Goal: Information Seeking & Learning: Understand process/instructions

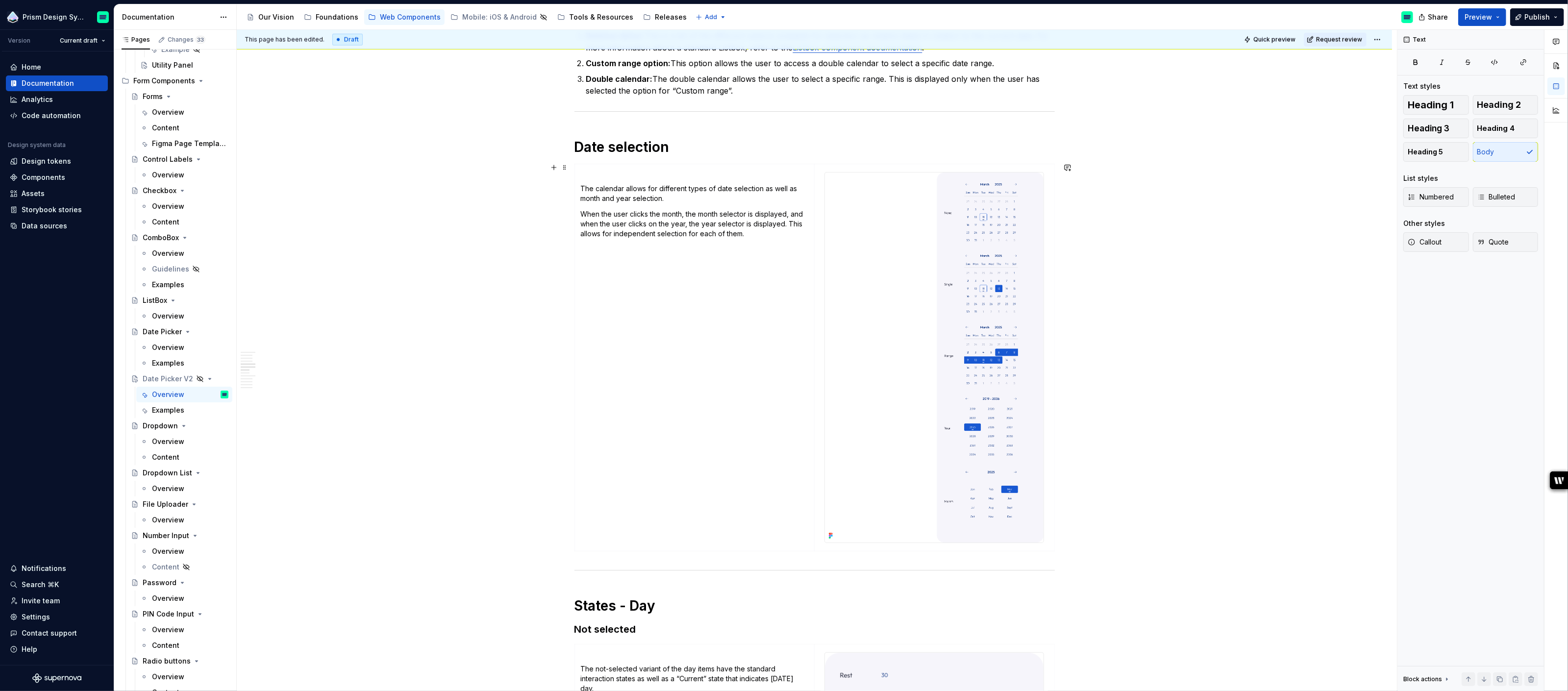
scroll to position [1471, 0]
click at [748, 234] on p "When the user clicks the month, the month selector is displayed, and when the u…" at bounding box center [695, 226] width 228 height 29
click at [691, 225] on p "When the user clicks the month, the month selector is displayed, and when the u…" at bounding box center [695, 226] width 228 height 29
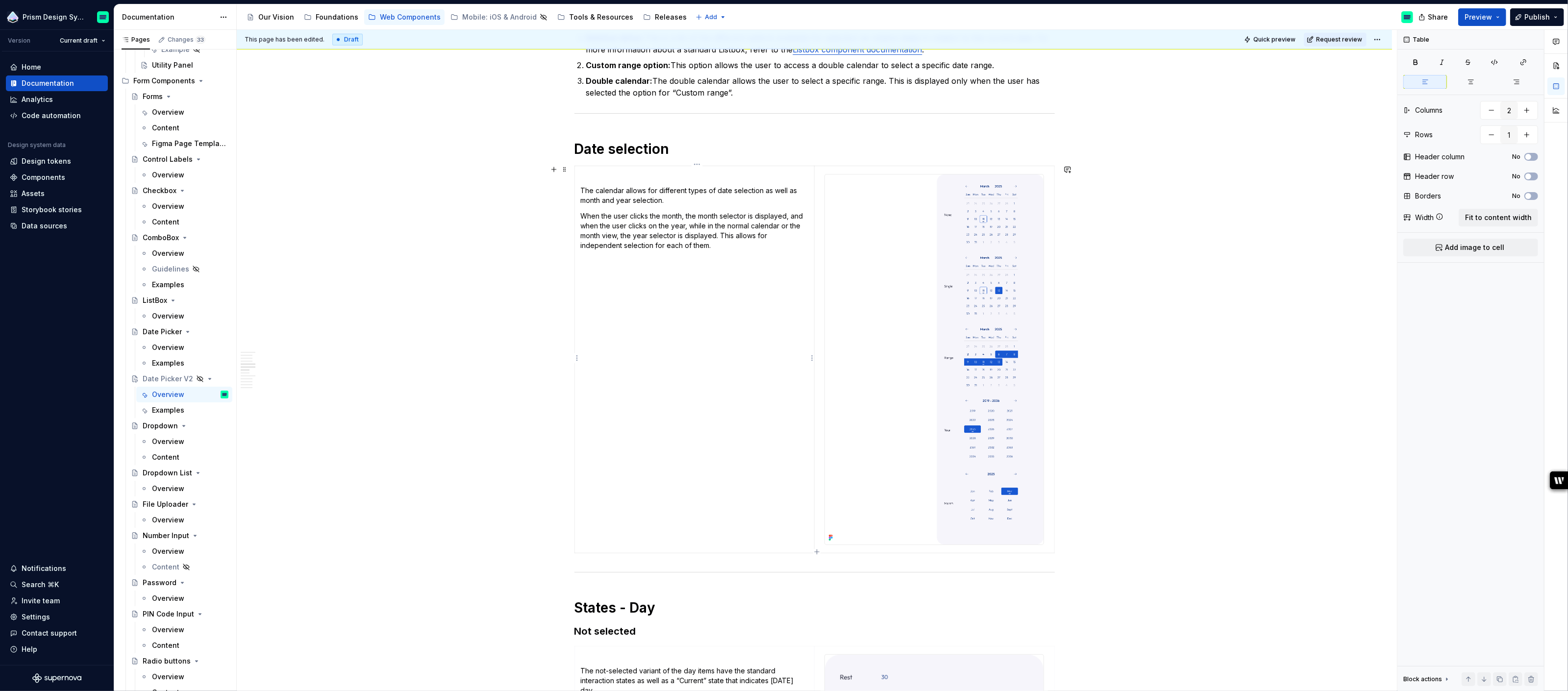
click at [784, 225] on p "When the user clicks the month, the month selector is displayed, and when the u…" at bounding box center [695, 231] width 228 height 39
drag, startPoint x: 794, startPoint y: 216, endPoint x: 811, endPoint y: 216, distance: 17.0
click at [811, 216] on td "The calendar allows for different types of date selection as well as month and …" at bounding box center [695, 359] width 240 height 387
drag, startPoint x: 693, startPoint y: 224, endPoint x: 640, endPoint y: 234, distance: 53.9
click at [640, 234] on p "When the user clicks the month, the month selector is displayed. When the user …" at bounding box center [695, 231] width 228 height 39
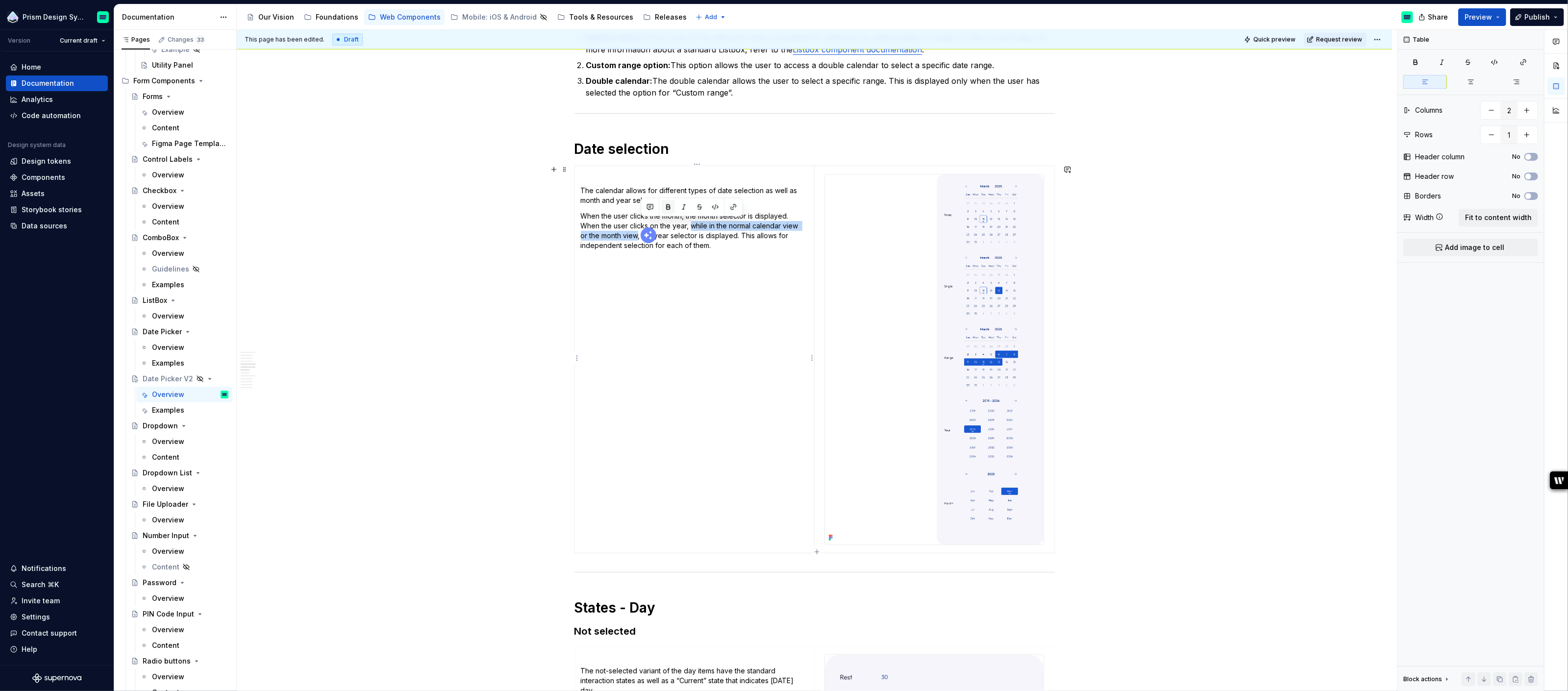
click at [666, 205] on button "button" at bounding box center [668, 207] width 14 height 14
click at [716, 242] on p "When the user clicks the month, the month selector is displayed. When the user …" at bounding box center [695, 231] width 228 height 39
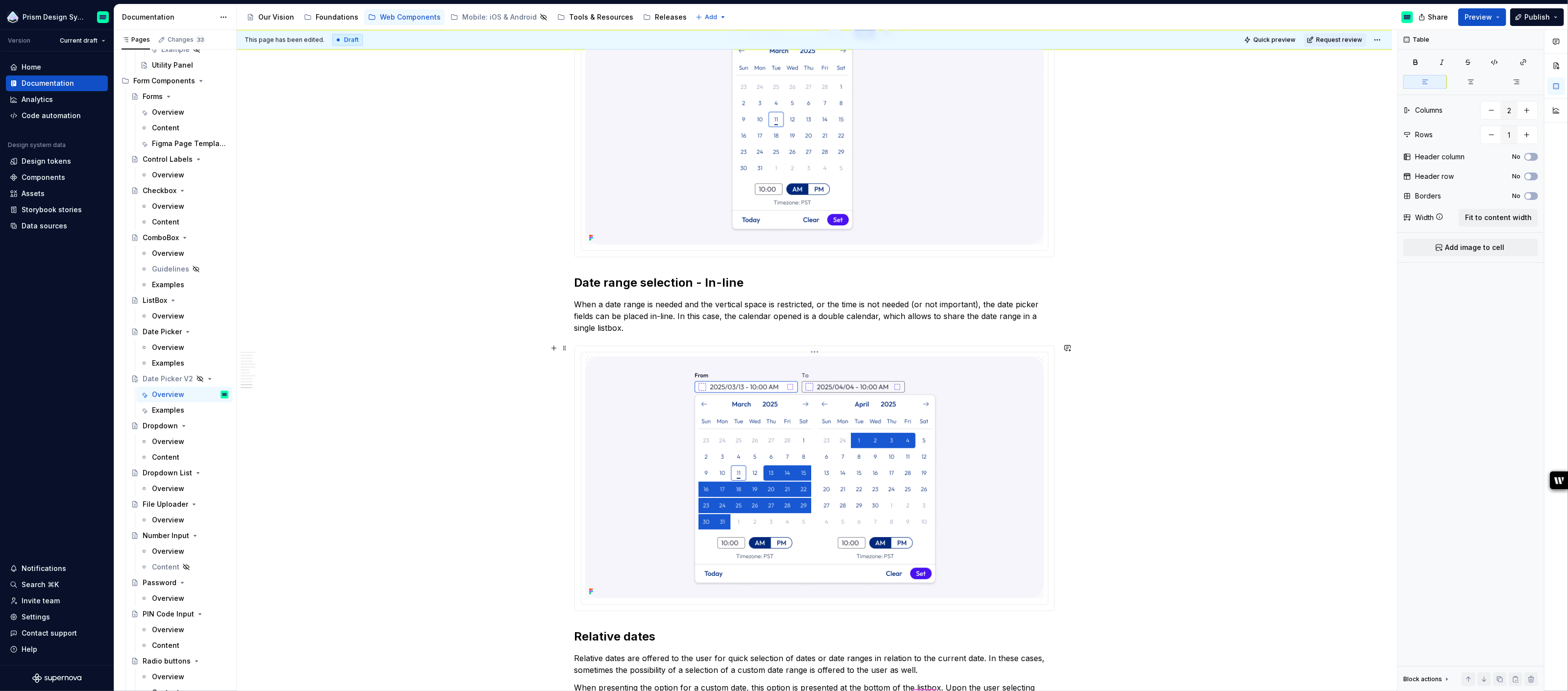
scroll to position [3036, 0]
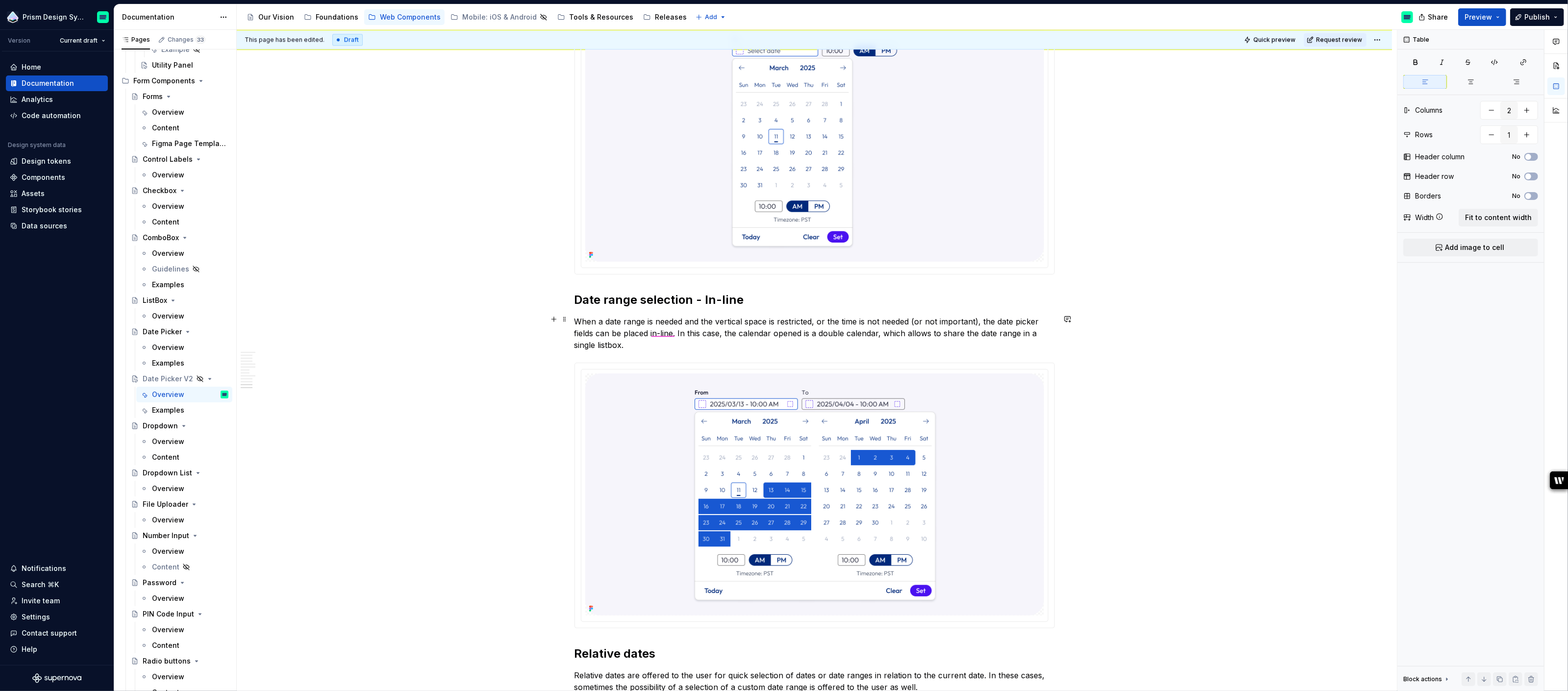
click at [633, 344] on p "When a date range is needed and the vertical space is restricted, or the time i…" at bounding box center [814, 334] width 480 height 35
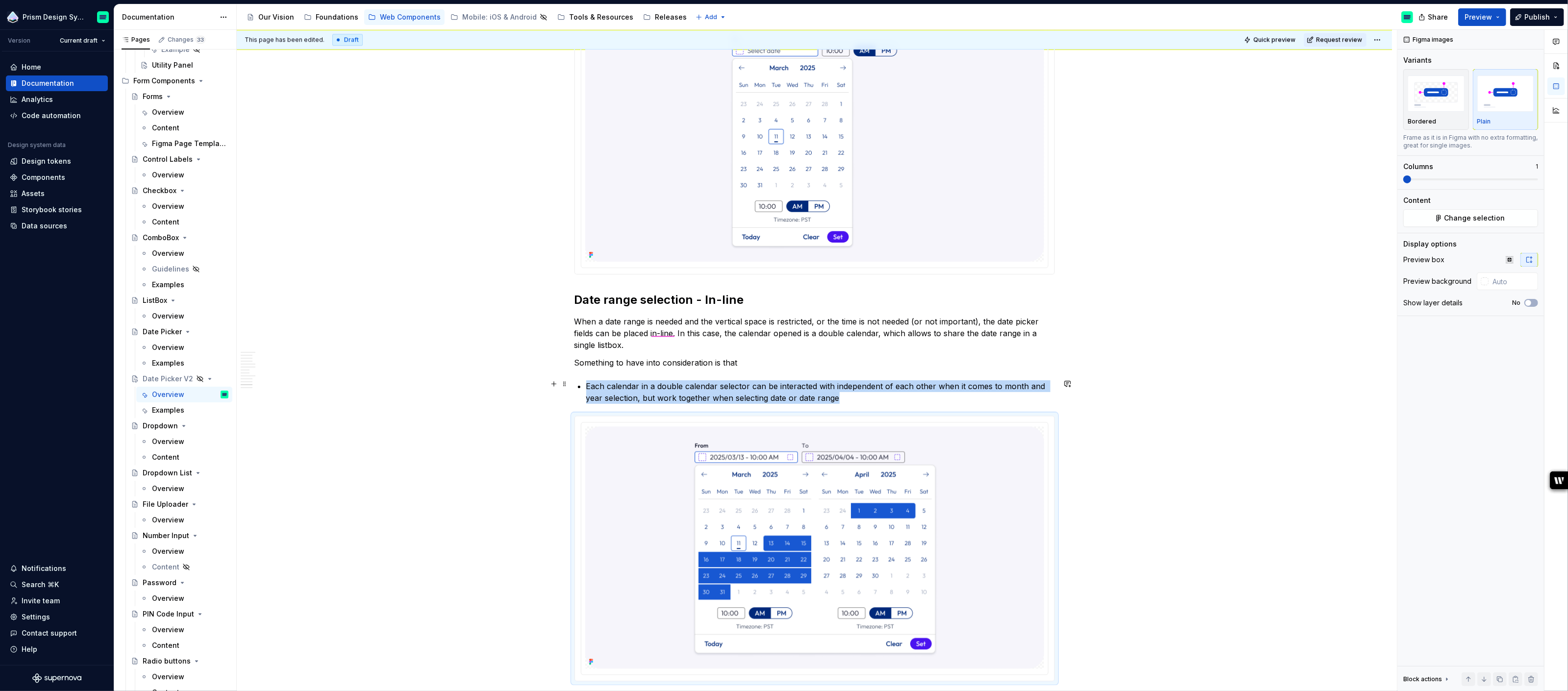
click at [589, 384] on p "Each calendar in a double calendar selector can be interacted with independent …" at bounding box center [821, 392] width 469 height 24
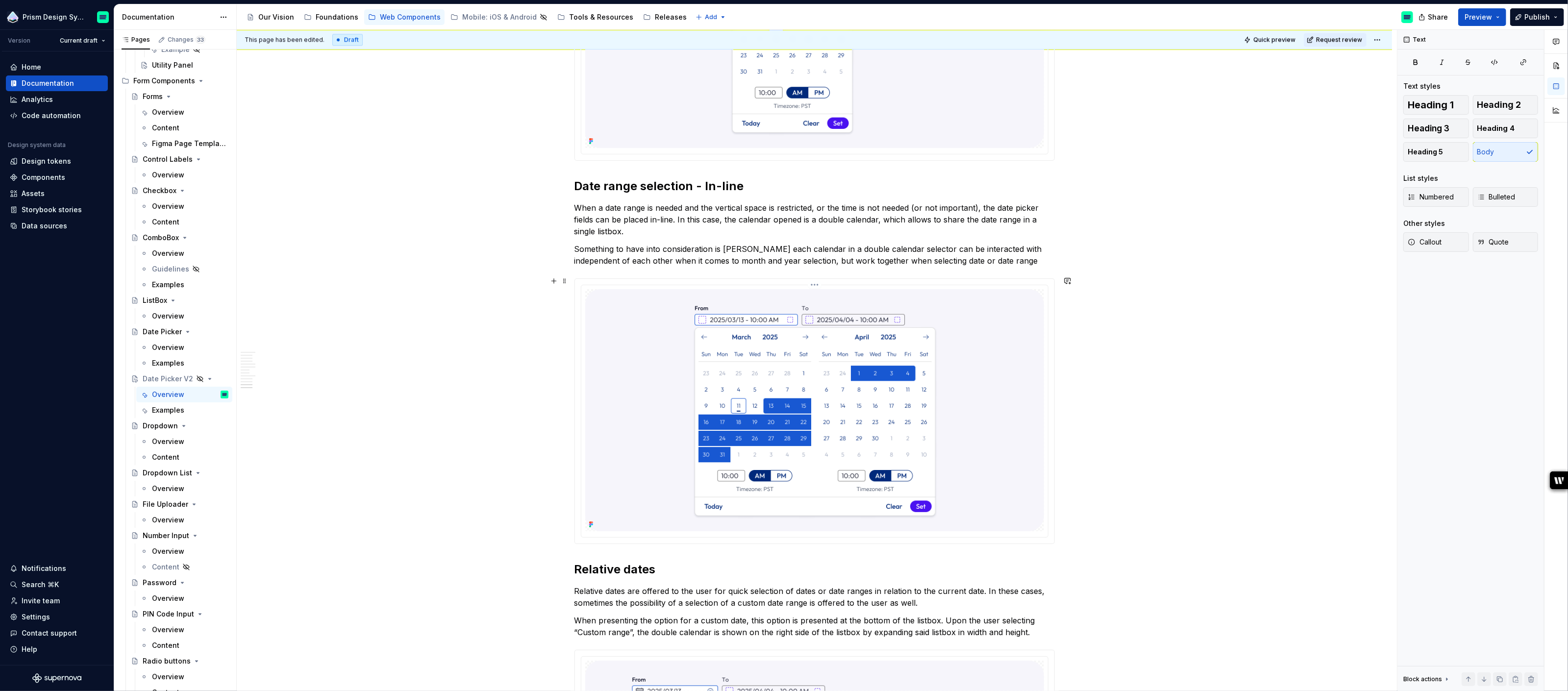
scroll to position [3199, 0]
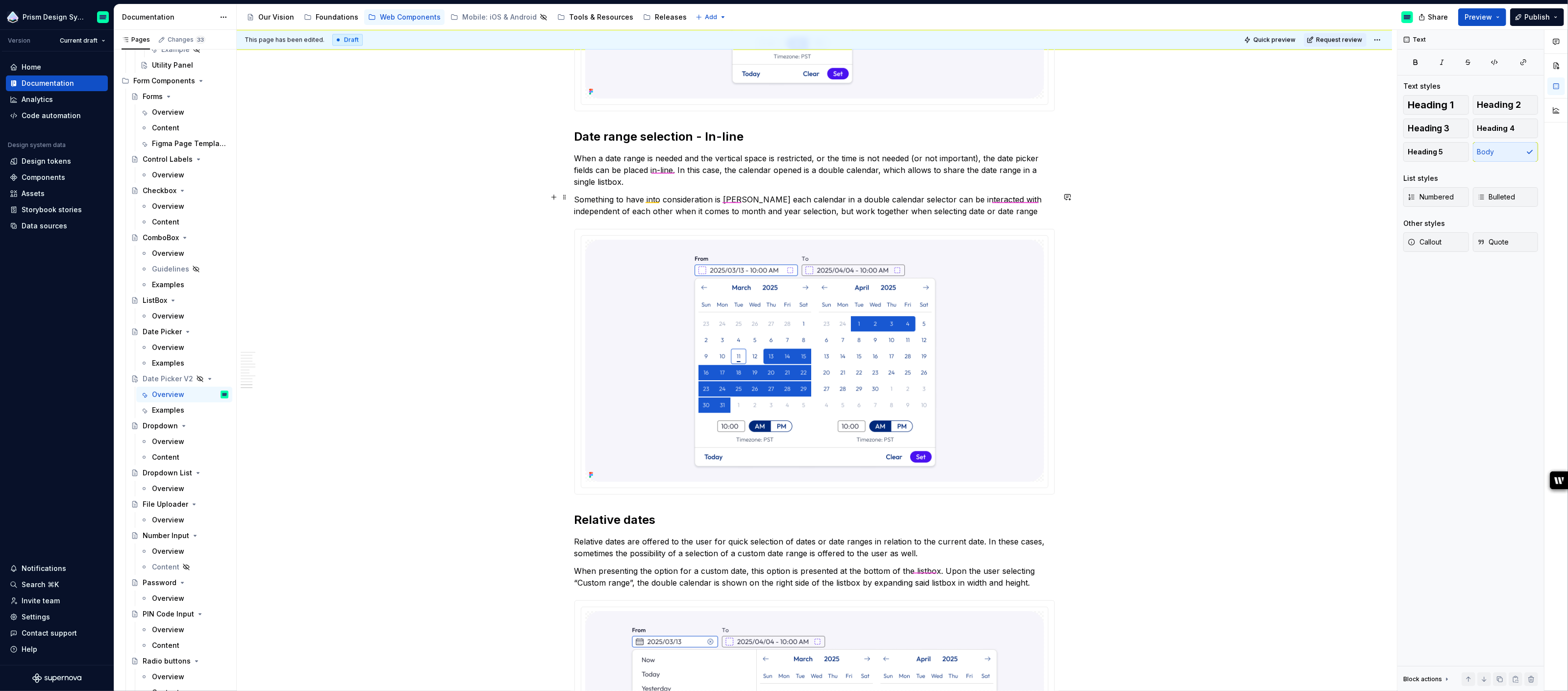
click at [980, 208] on p "Something to have into consideration is [PERSON_NAME] each calendar in a double…" at bounding box center [814, 205] width 480 height 24
click at [1024, 194] on p "Something to have into consideration is [PERSON_NAME] each calendar in a double…" at bounding box center [814, 205] width 480 height 24
click at [1023, 210] on div "independently Grammar" at bounding box center [1024, 214] width 71 height 27
click at [735, 195] on p "Something to have into consideration is [PERSON_NAME] each calendar in a double…" at bounding box center [814, 205] width 480 height 24
click at [746, 209] on div "that Spelling" at bounding box center [754, 214] width 71 height 27
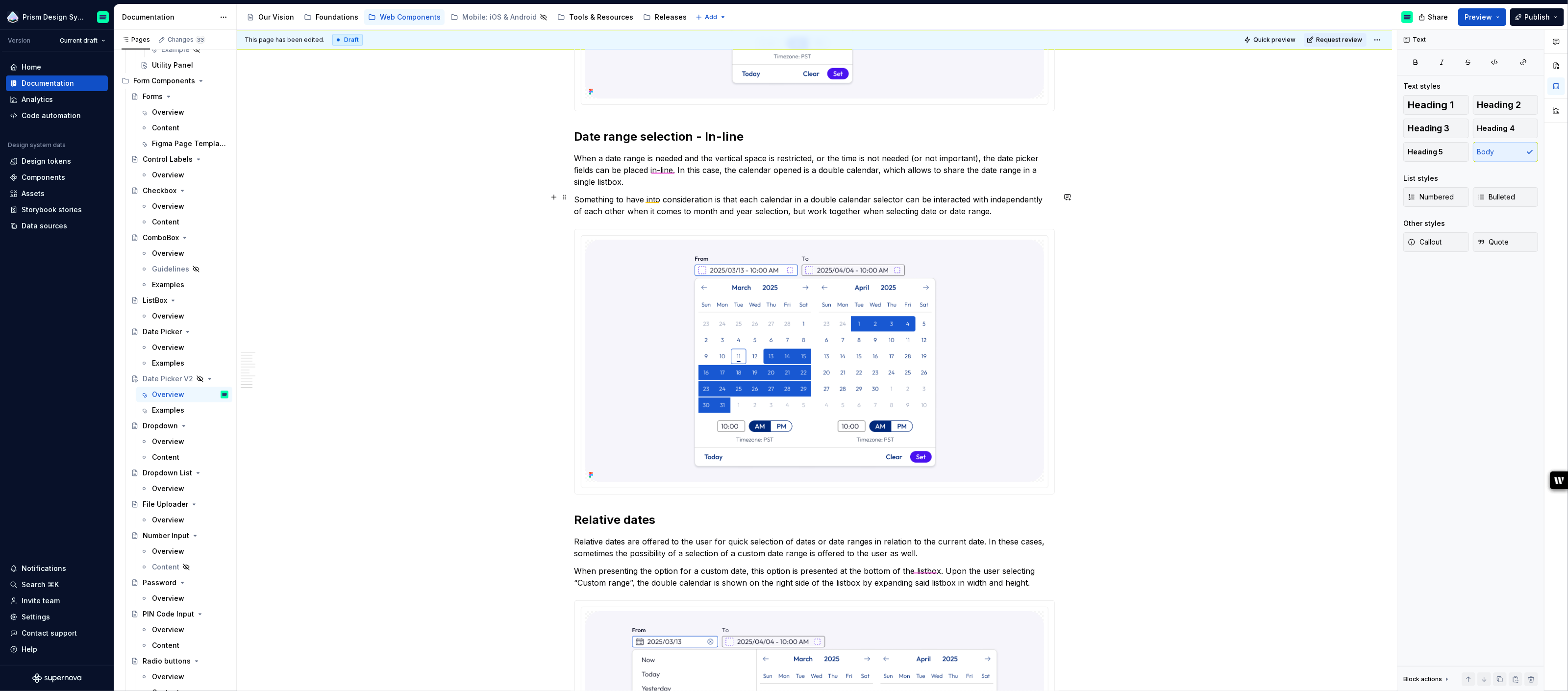
click at [660, 195] on p "Something to have into consideration is that each calendar in a double calendar…" at bounding box center [814, 205] width 480 height 24
click at [663, 210] on div "to" at bounding box center [703, 210] width 122 height 19
click at [640, 199] on p "Something to have to consideration is that each calendar in a double calendar s…" at bounding box center [814, 205] width 480 height 24
click at [651, 212] on div "take Grammar" at bounding box center [657, 214] width 71 height 27
click at [670, 200] on p "Something to take to consideration is that each calendar in a double calendar s…" at bounding box center [814, 205] width 480 height 24
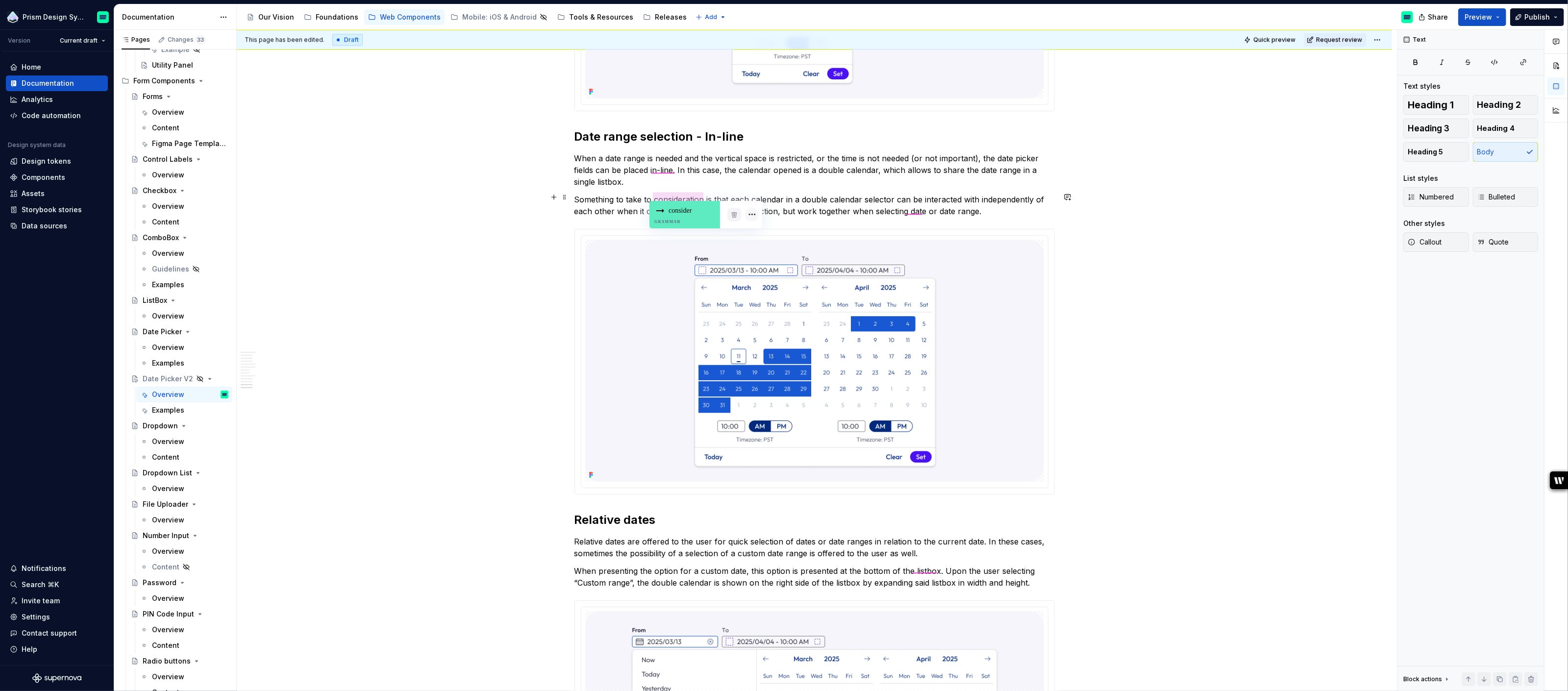
click at [676, 208] on div "consider Grammar" at bounding box center [685, 214] width 71 height 27
drag, startPoint x: 627, startPoint y: 197, endPoint x: 709, endPoint y: 195, distance: 82.0
click at [709, 195] on p "Something to have to consideration is that each calendar in a double calendar s…" at bounding box center [814, 205] width 480 height 24
click at [615, 195] on p "Something to consider is that each calendar in a double calendar selector can b…" at bounding box center [814, 205] width 480 height 24
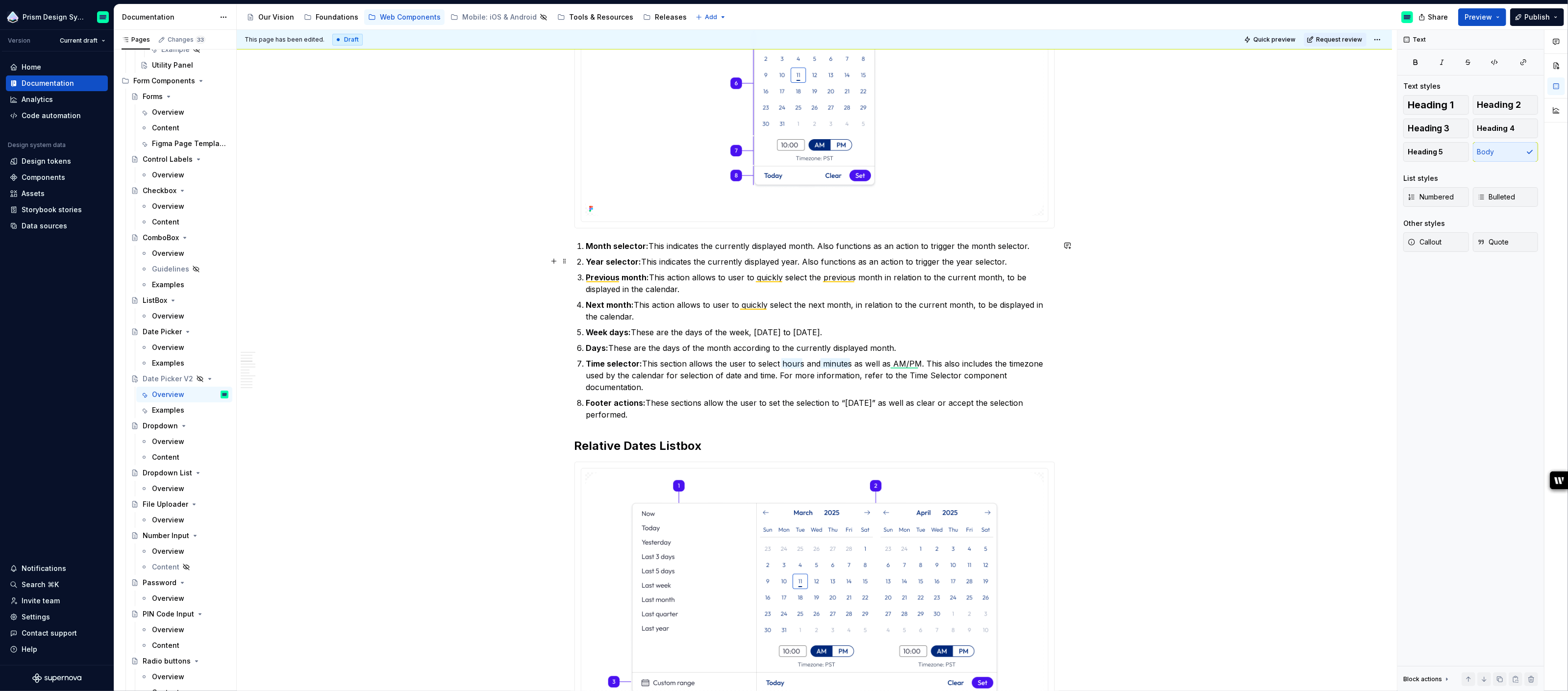
scroll to position [743, 0]
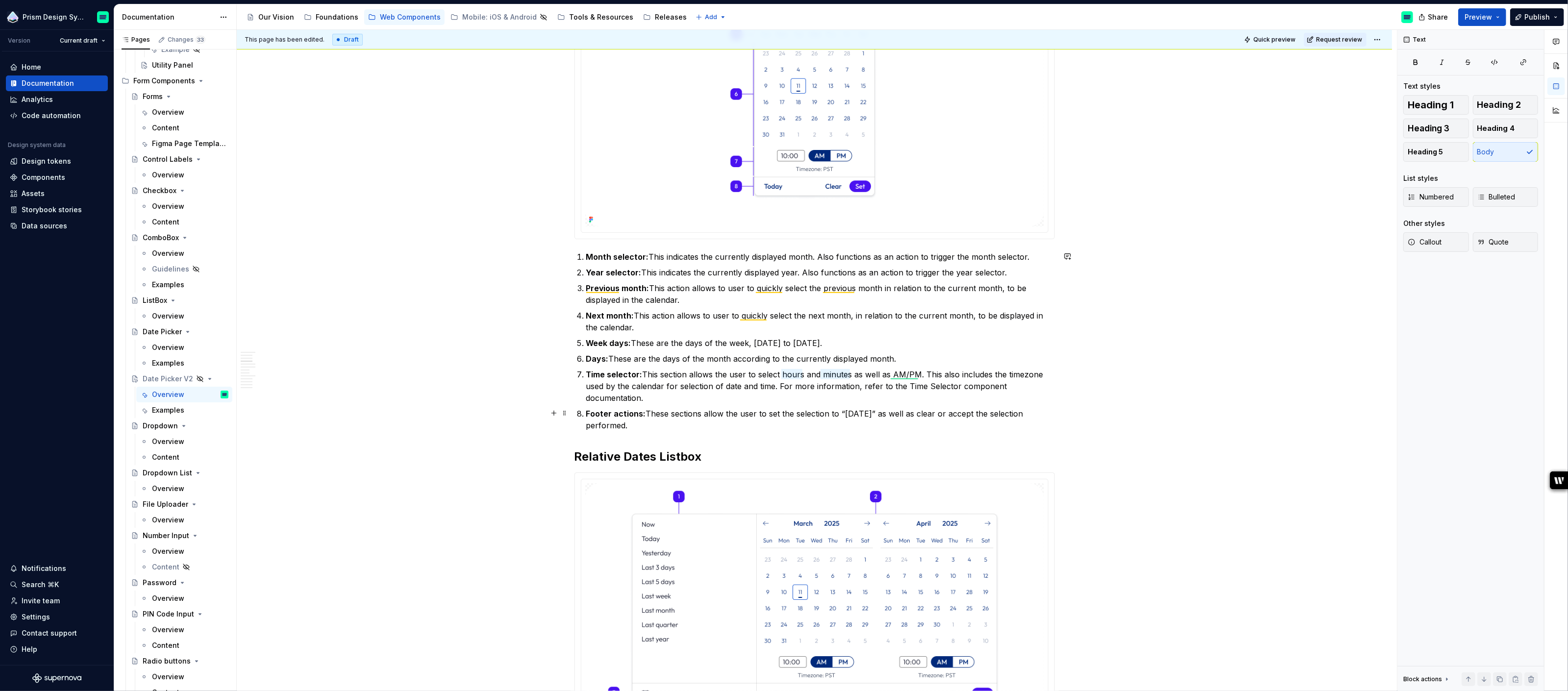
click at [640, 424] on p "Footer actions: These sections allow the user to set the selection to “[DATE]” …" at bounding box center [821, 419] width 469 height 24
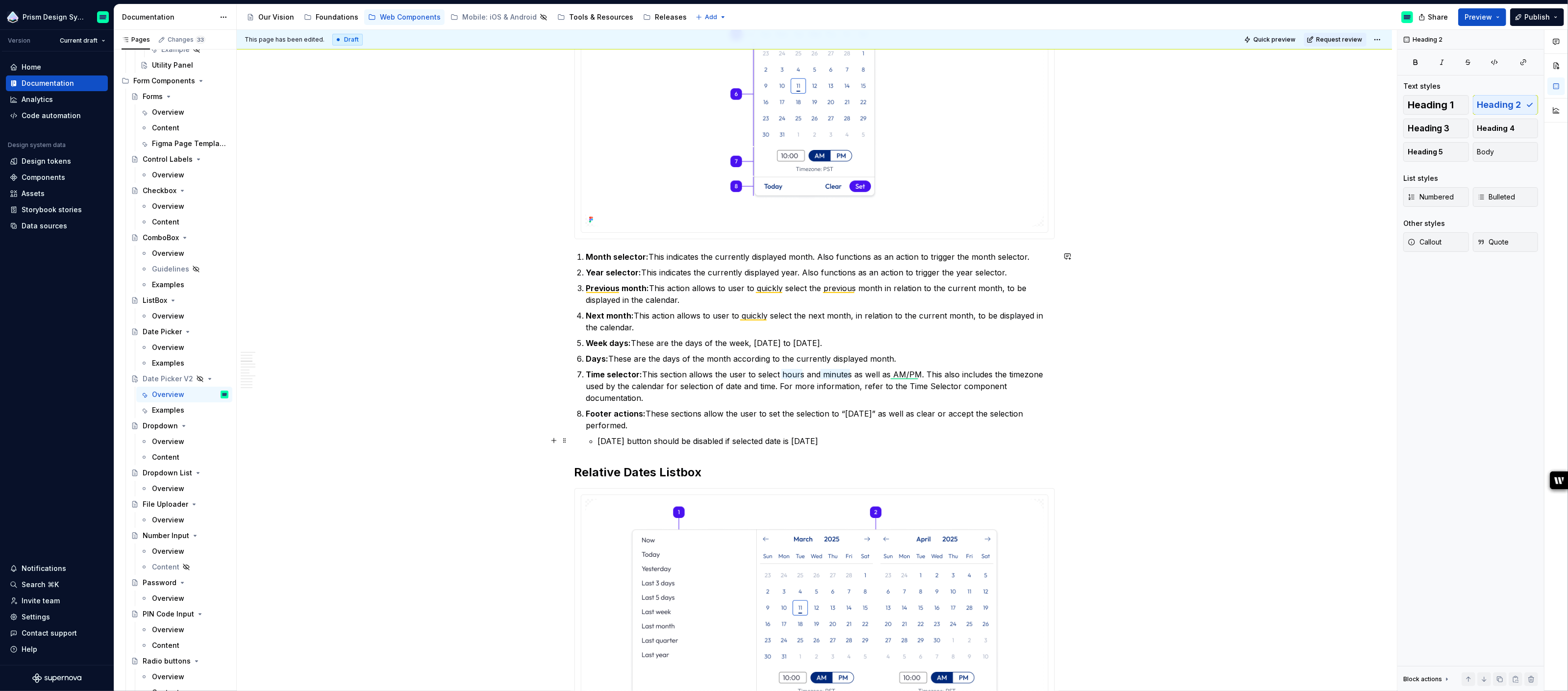
click at [600, 440] on p "[DATE] button should be disabled if selected date is [DATE]" at bounding box center [826, 441] width 457 height 12
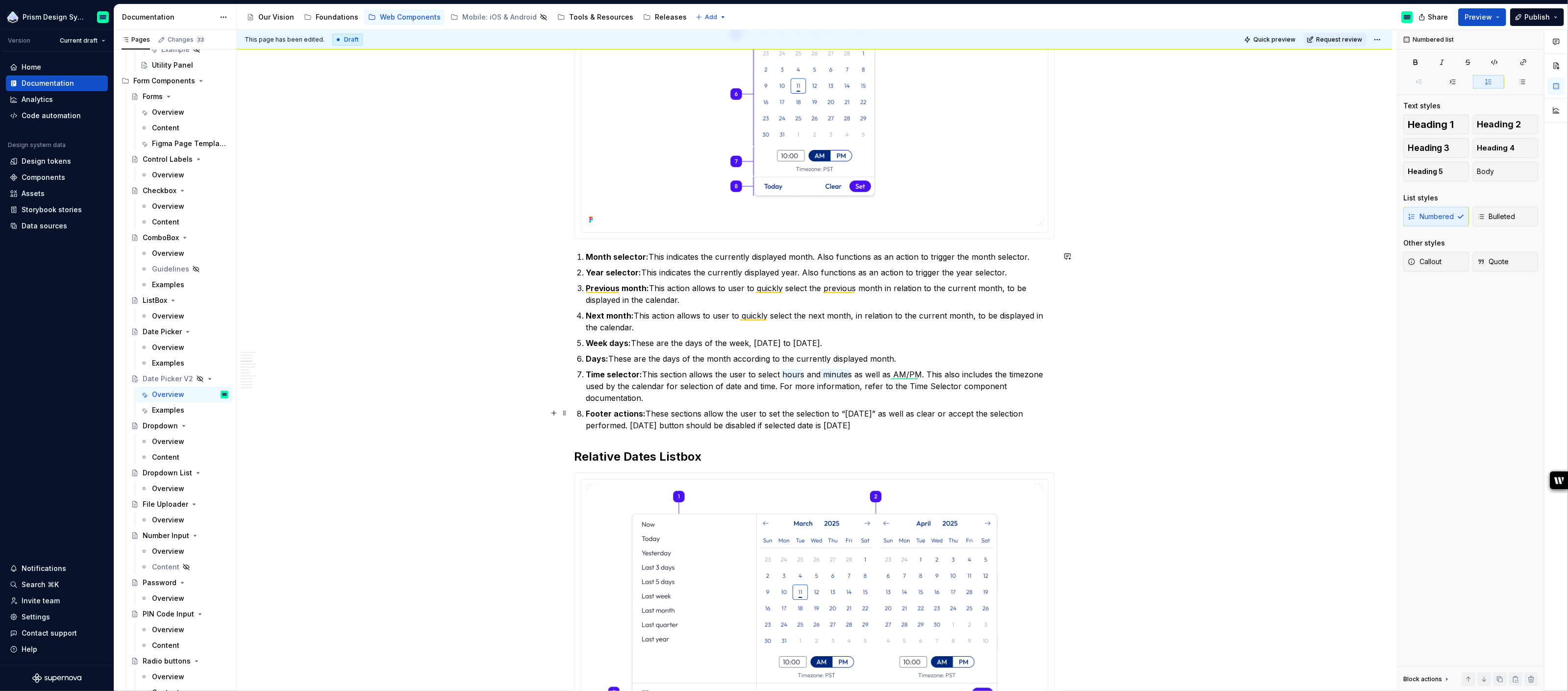
click at [852, 424] on p "Footer actions: These sections allow the user to set the selection to “[DATE]” …" at bounding box center [821, 419] width 469 height 24
click at [634, 424] on p "Footer actions: These sections allow the user to set the selection to “[DATE]” …" at bounding box center [821, 419] width 469 height 24
click at [900, 426] on p "Footer actions: These sections allow the user to set the selection to “[DATE]” …" at bounding box center [821, 419] width 469 height 24
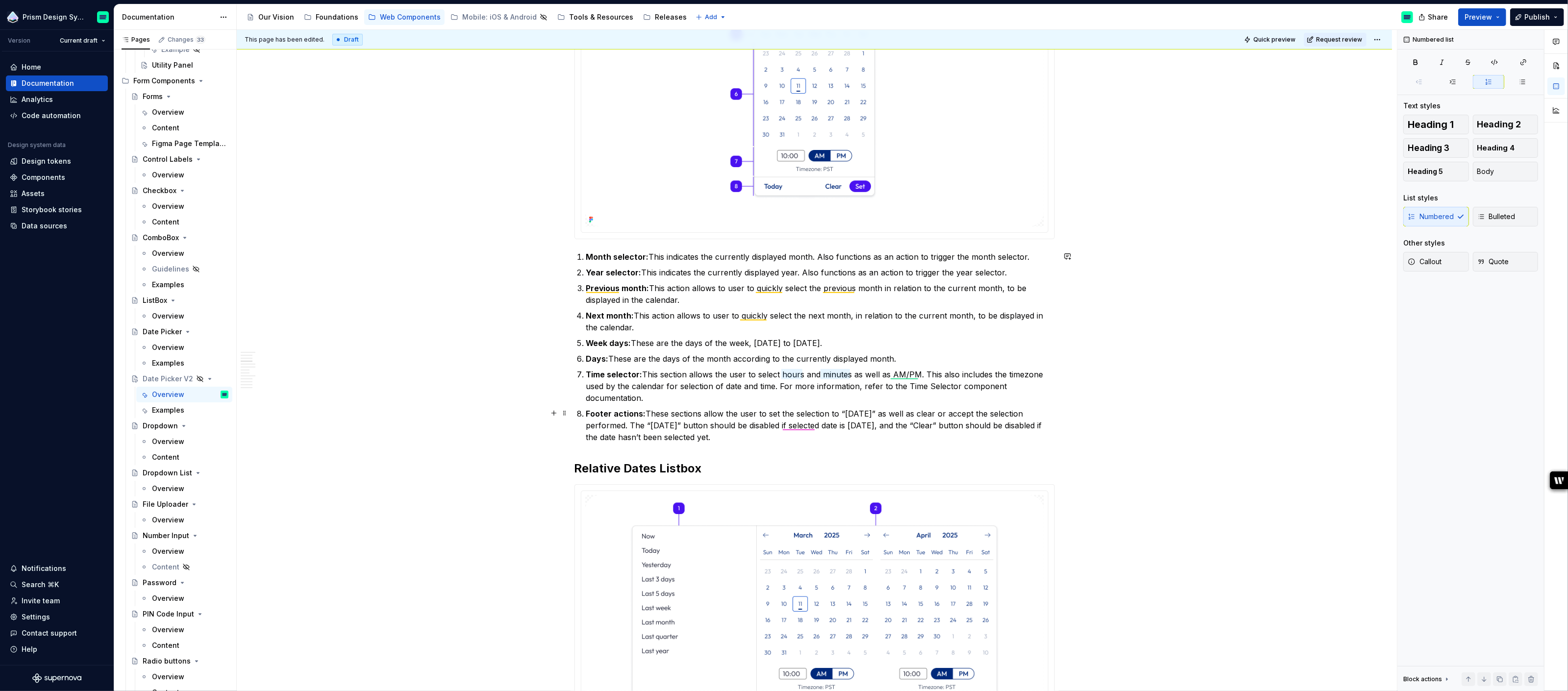
click at [928, 426] on p "Footer actions: These sections allow the user to set the selection to “[DATE]” …" at bounding box center [821, 426] width 469 height 35
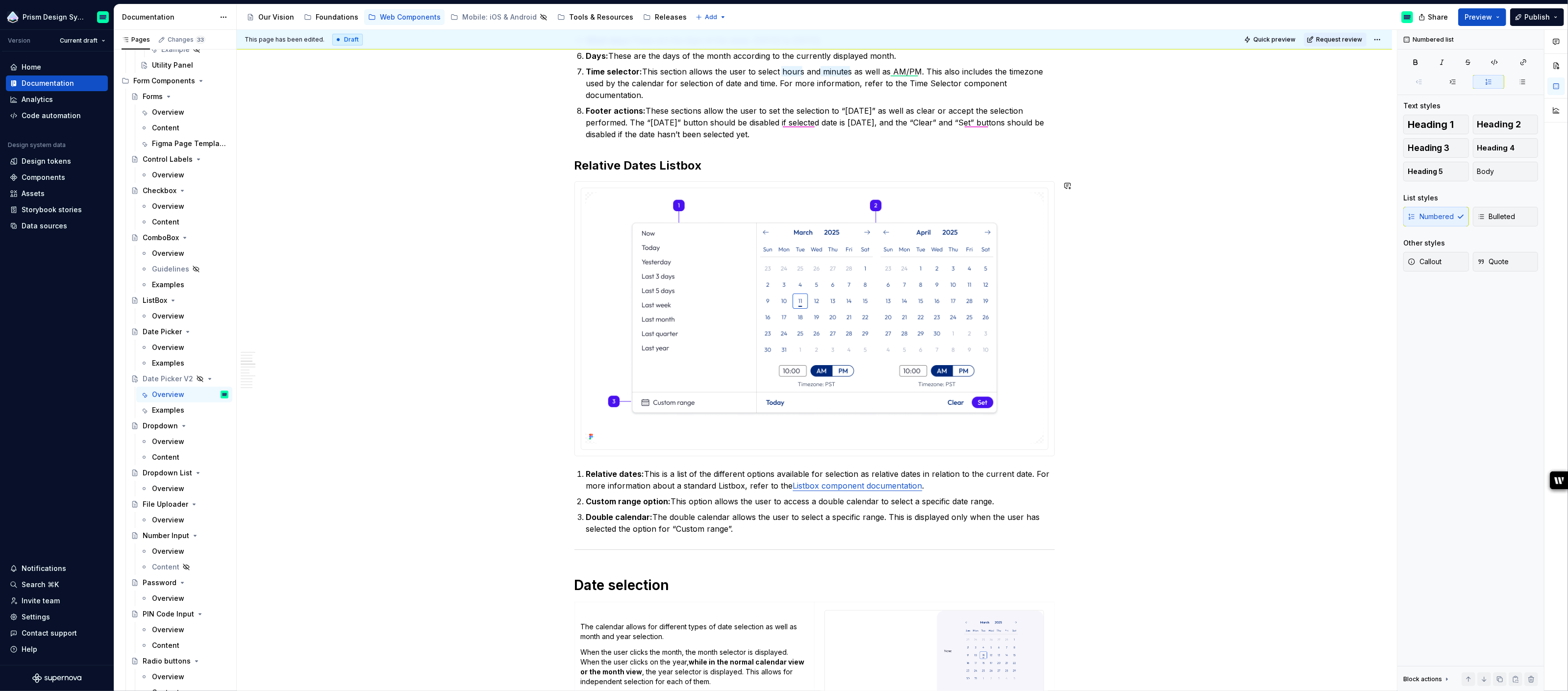
scroll to position [1056, 0]
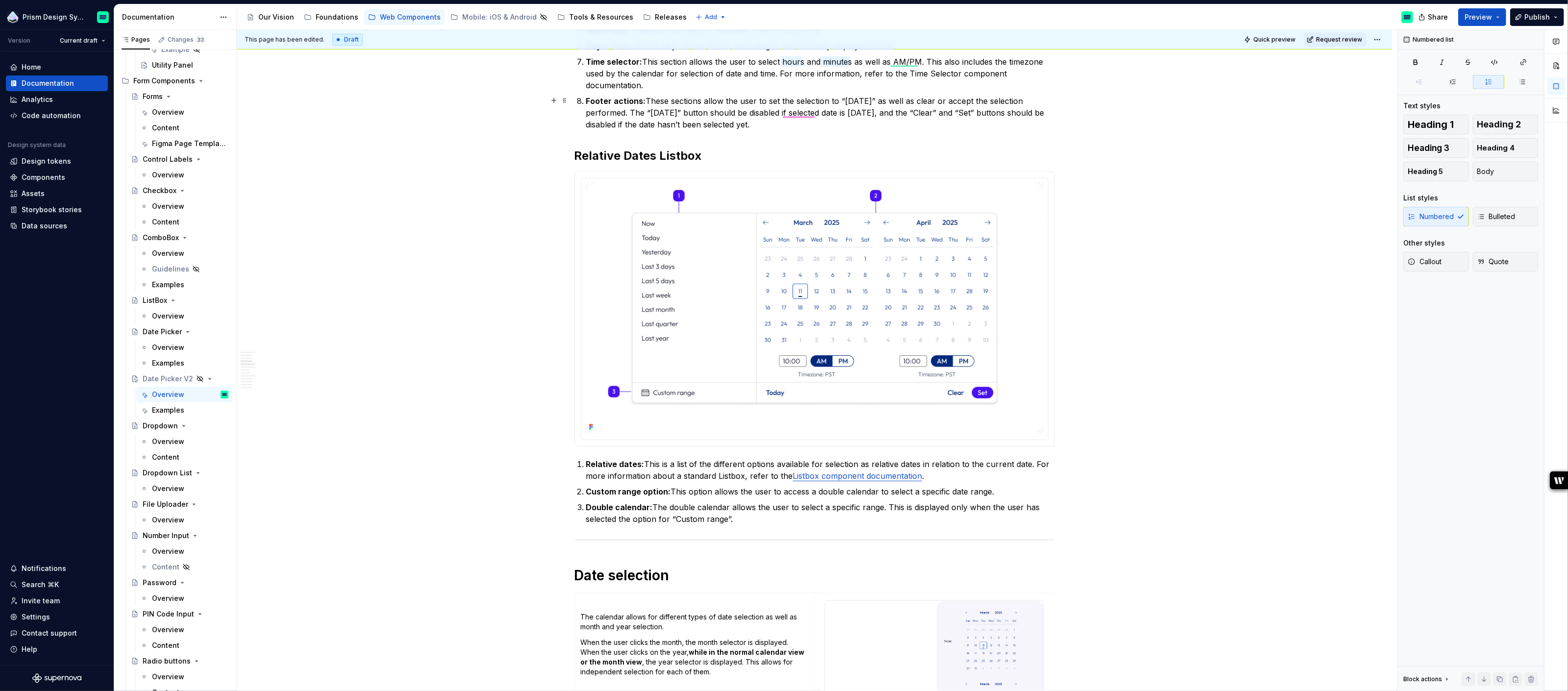
click at [638, 121] on p "Footer actions: These sections allow the user to set the selection to “[DATE]” …" at bounding box center [821, 113] width 469 height 35
click at [774, 126] on p "Footer actions: These sections allow the user to set the selection to “[DATE]” …" at bounding box center [821, 113] width 469 height 35
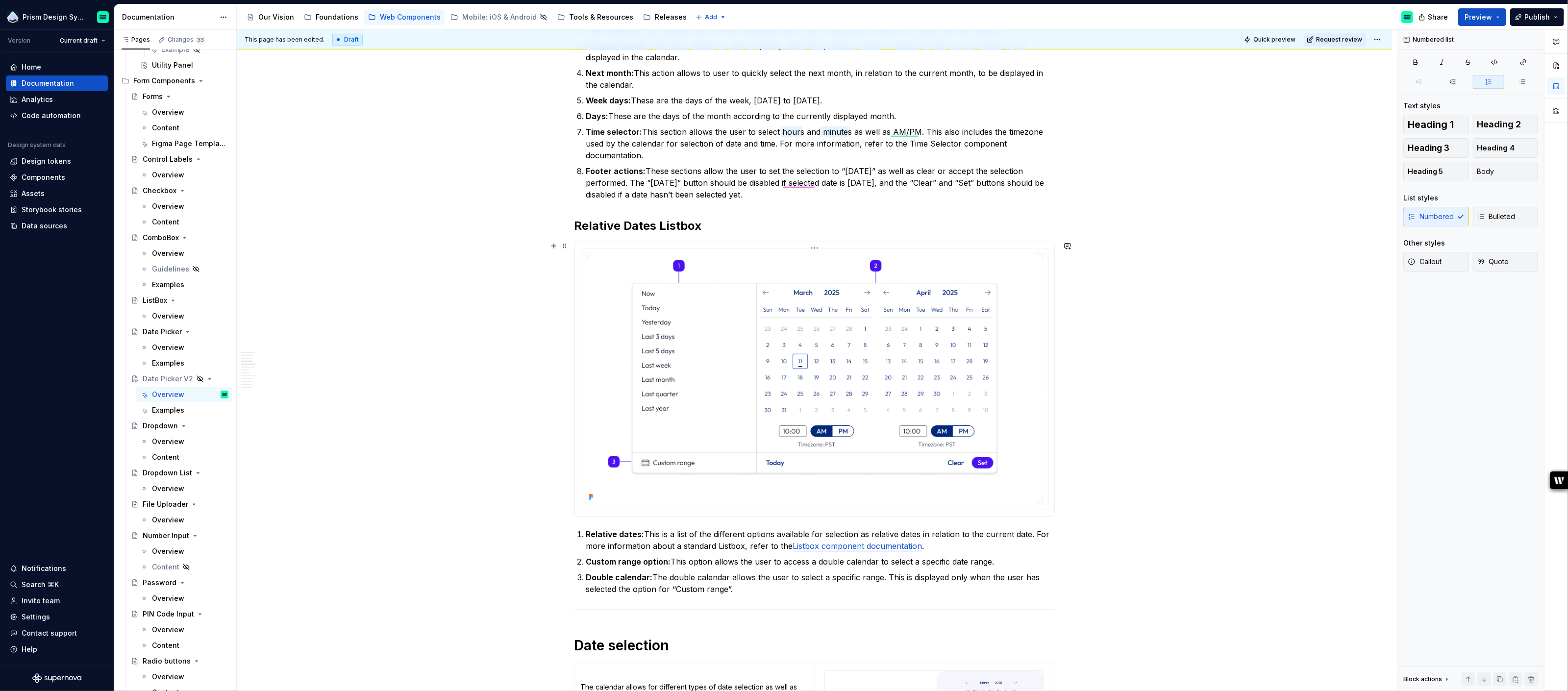
scroll to position [969, 0]
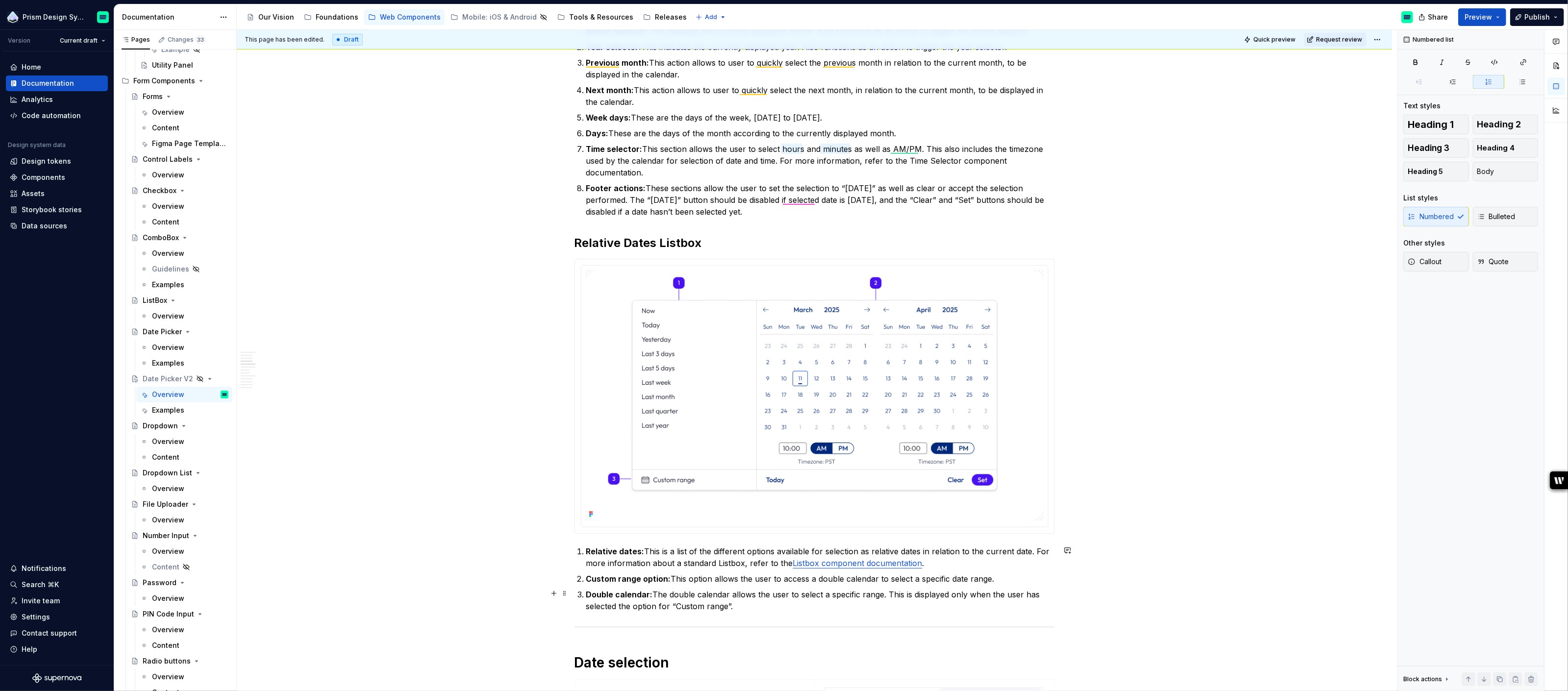
click at [748, 606] on p "Double calendar: The double calendar allows the user to select a specific range…" at bounding box center [821, 600] width 469 height 24
click at [766, 206] on p "Footer actions: These sections allow the user to set the selection to “[DATE]” …" at bounding box center [821, 200] width 469 height 35
type textarea "*"
